Goal: Ask a question

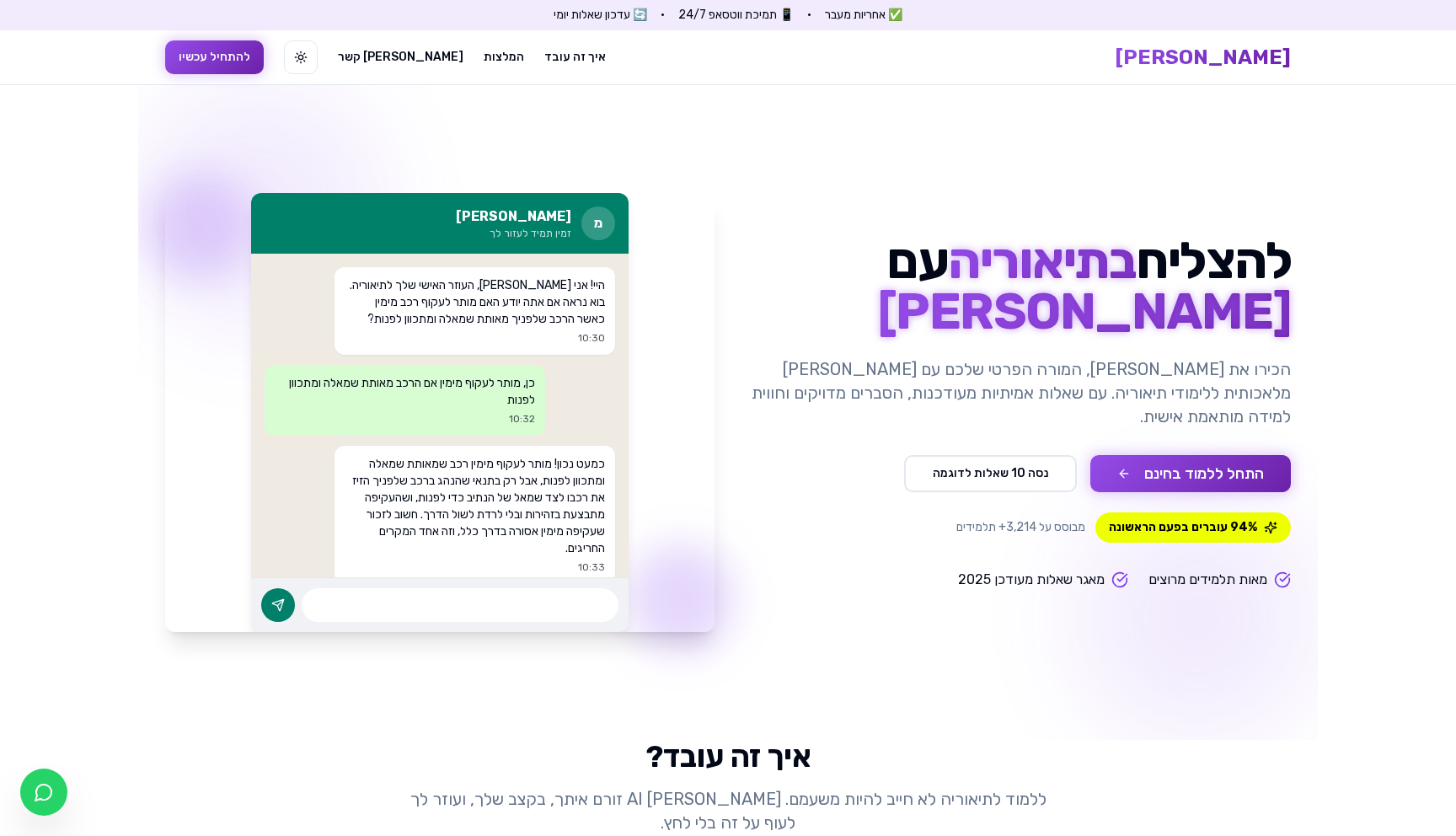
click at [1170, 462] on button "התחל ללמוד בחינם" at bounding box center [1191, 474] width 201 height 37
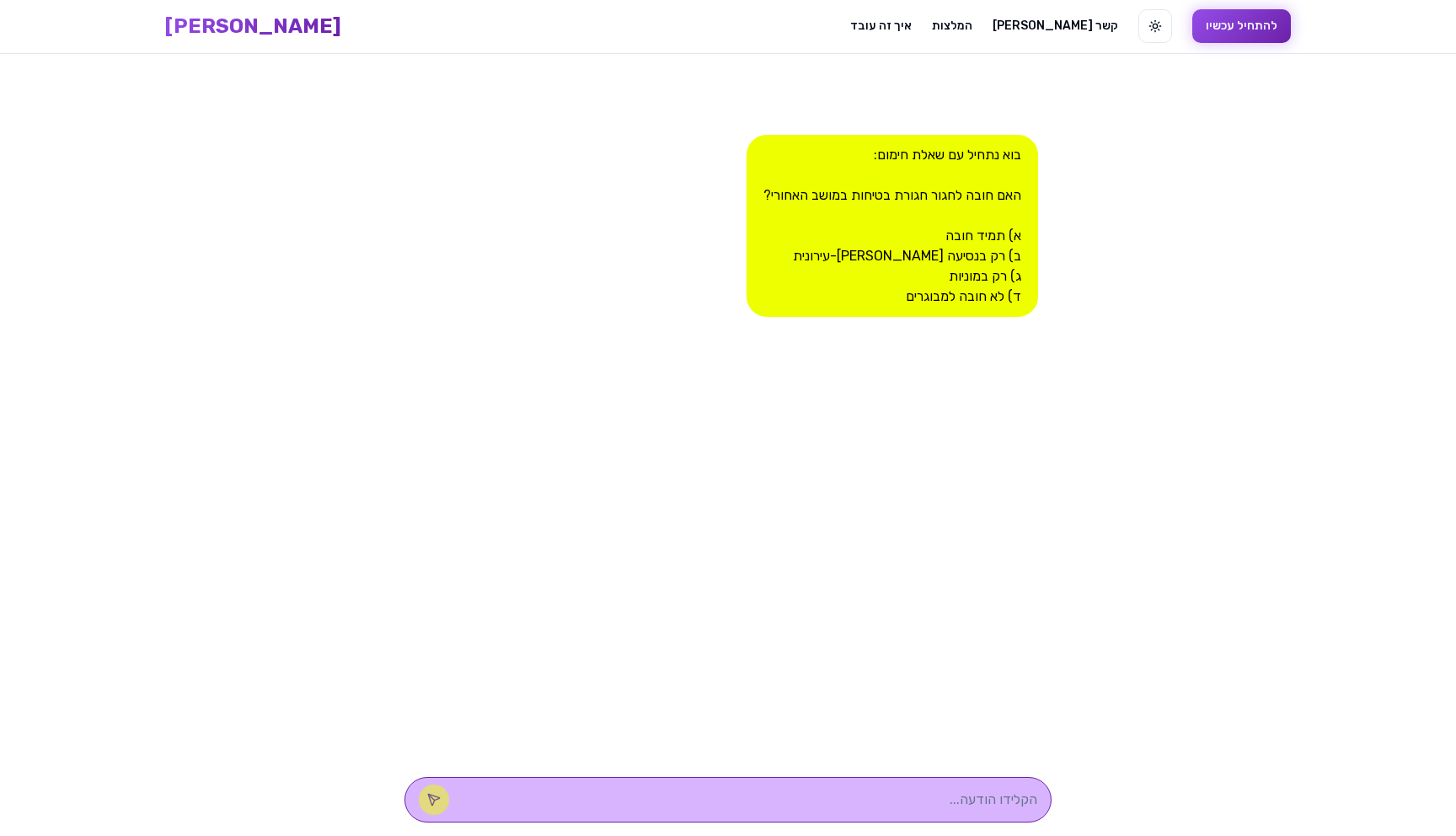
click at [905, 800] on textarea at bounding box center [751, 799] width 571 height 20
type textarea "t"
type textarea "א"
